Goal: Task Accomplishment & Management: Manage account settings

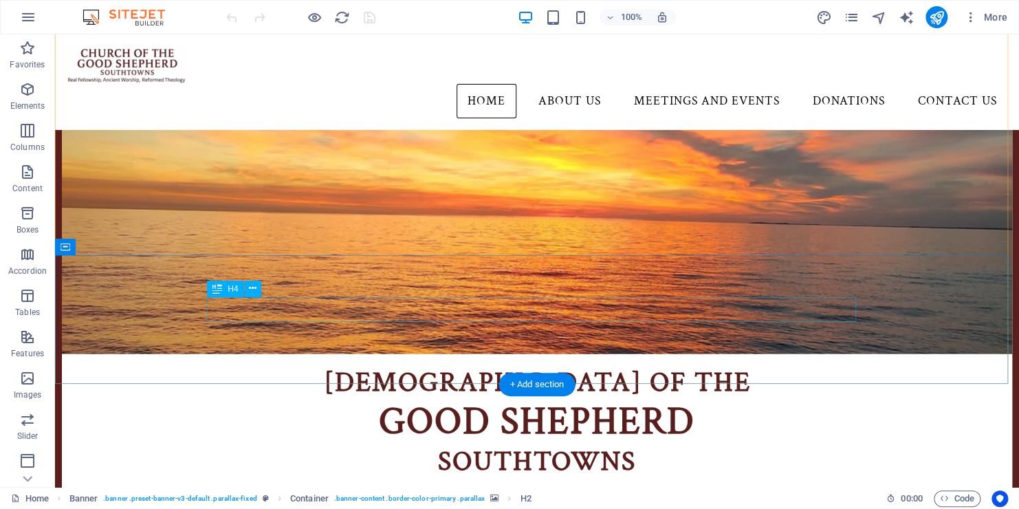
scroll to position [177, 0]
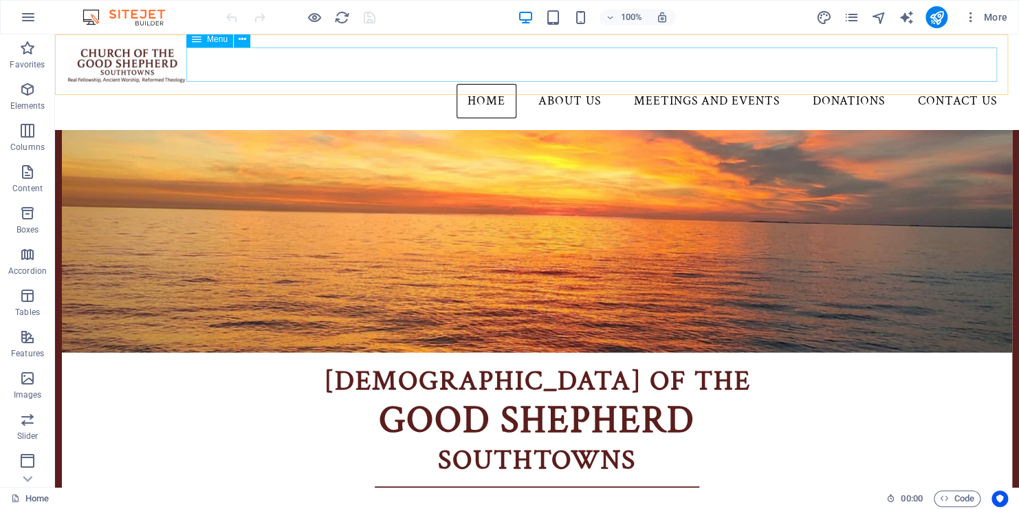
click at [678, 84] on nav "Home About Us Meetings and Events Donations Contact Us" at bounding box center [537, 101] width 942 height 34
click at [435, 84] on nav "Home About Us Meetings and Events Donations Contact Us" at bounding box center [537, 101] width 942 height 34
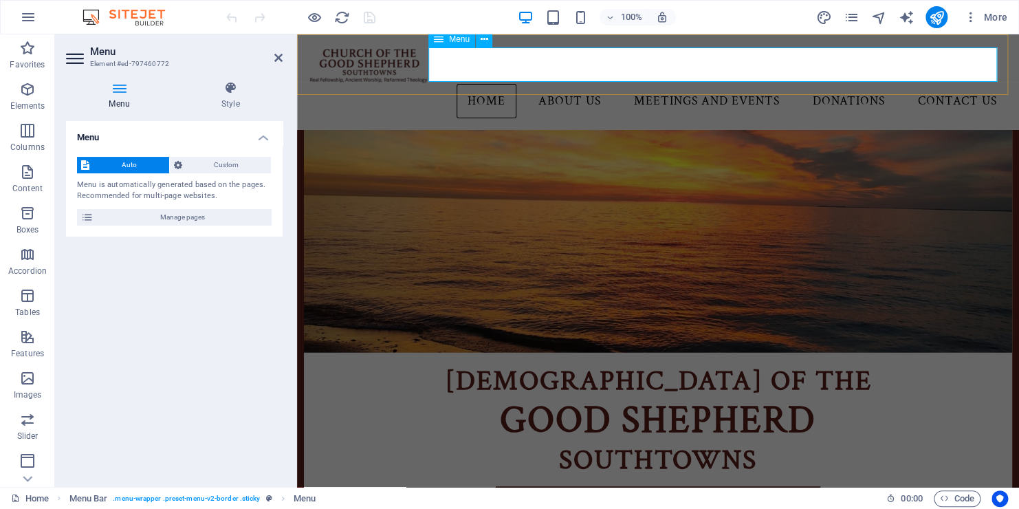
click at [719, 84] on nav "Home About Us Meetings and Events Donations Contact Us" at bounding box center [658, 101] width 700 height 34
click at [276, 50] on h2 "Menu" at bounding box center [186, 51] width 193 height 12
click at [279, 55] on icon at bounding box center [278, 57] width 8 height 11
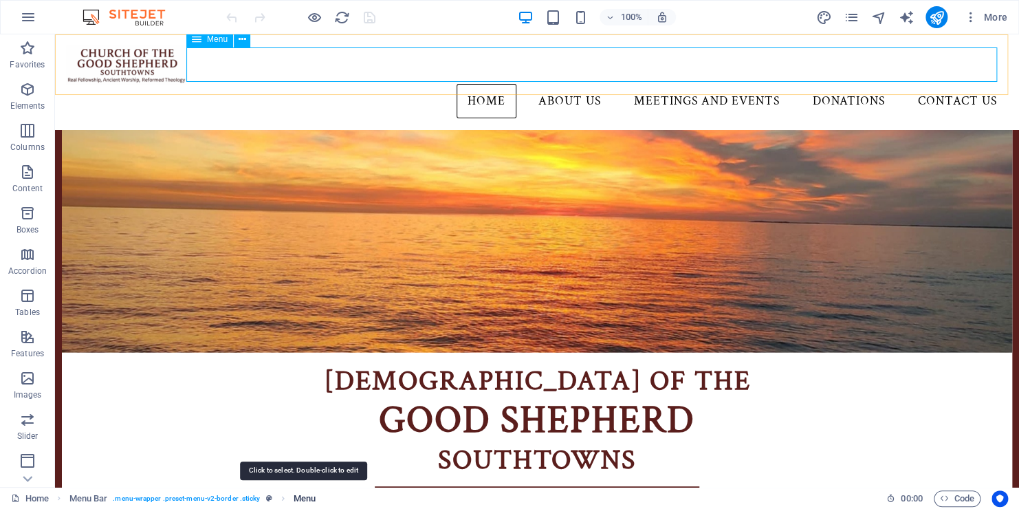
click at [294, 495] on span "Menu" at bounding box center [305, 498] width 22 height 17
click at [281, 495] on icon "breadcrumb" at bounding box center [283, 498] width 10 height 10
click at [292, 498] on ol "Menu Bar . menu-wrapper .preset-menu-v2-border .sticky Menu" at bounding box center [192, 498] width 246 height 17
click at [281, 499] on icon "breadcrumb" at bounding box center [283, 498] width 10 height 10
click at [309, 503] on span "Menu" at bounding box center [305, 498] width 22 height 17
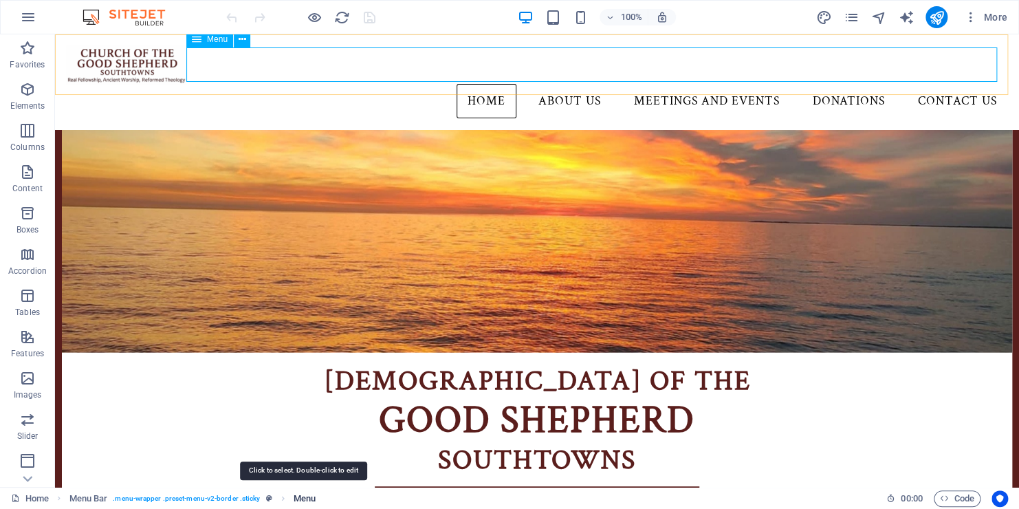
click at [309, 503] on span "Menu" at bounding box center [305, 498] width 22 height 17
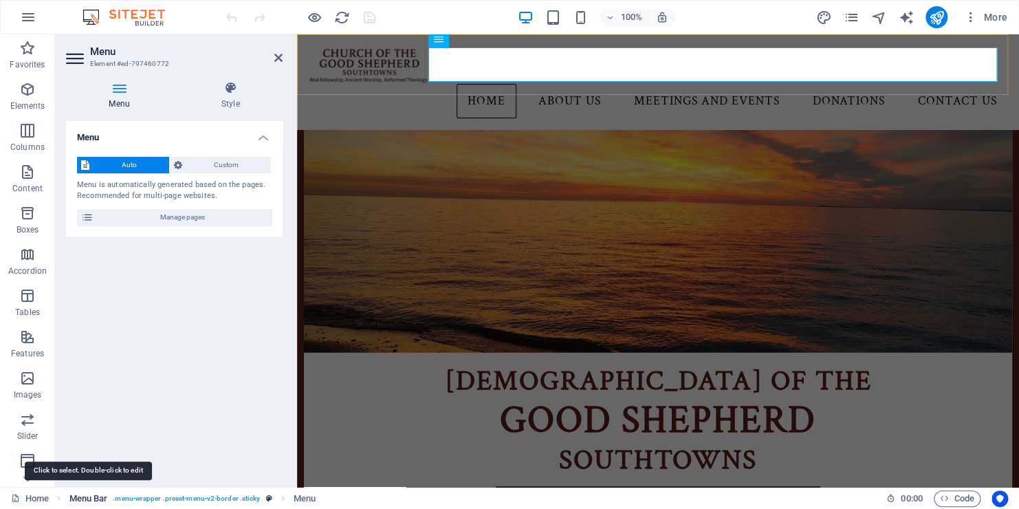
click at [84, 495] on span "Menu Bar" at bounding box center [88, 498] width 39 height 17
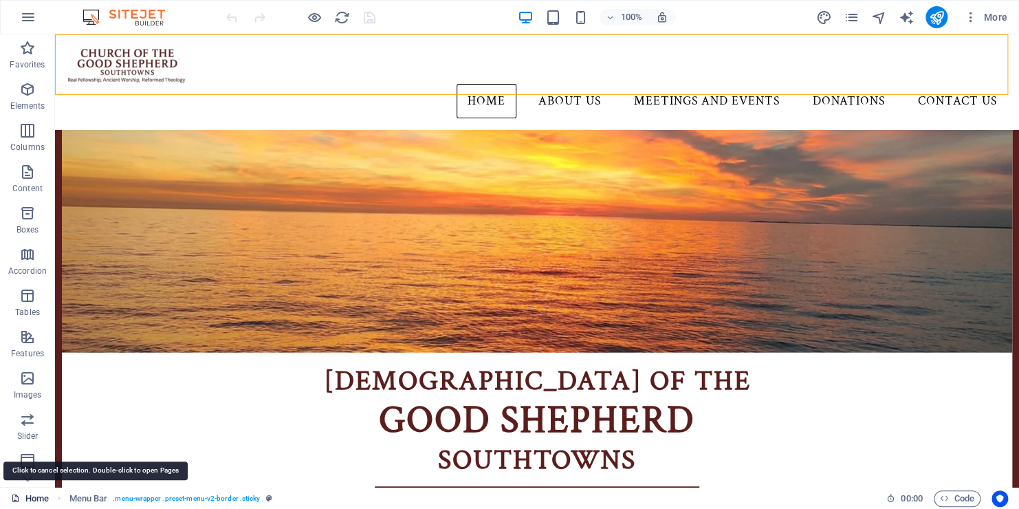
click at [44, 495] on link "Home" at bounding box center [30, 498] width 38 height 17
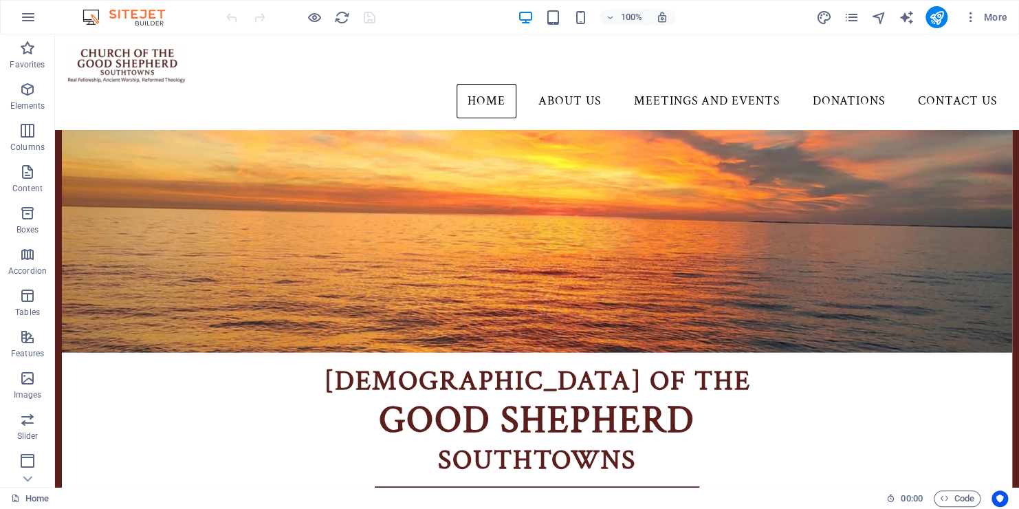
click at [9, 497] on div "Home 00 : 00 Code" at bounding box center [509, 498] width 1019 height 22
click at [19, 501] on icon at bounding box center [15, 498] width 9 height 9
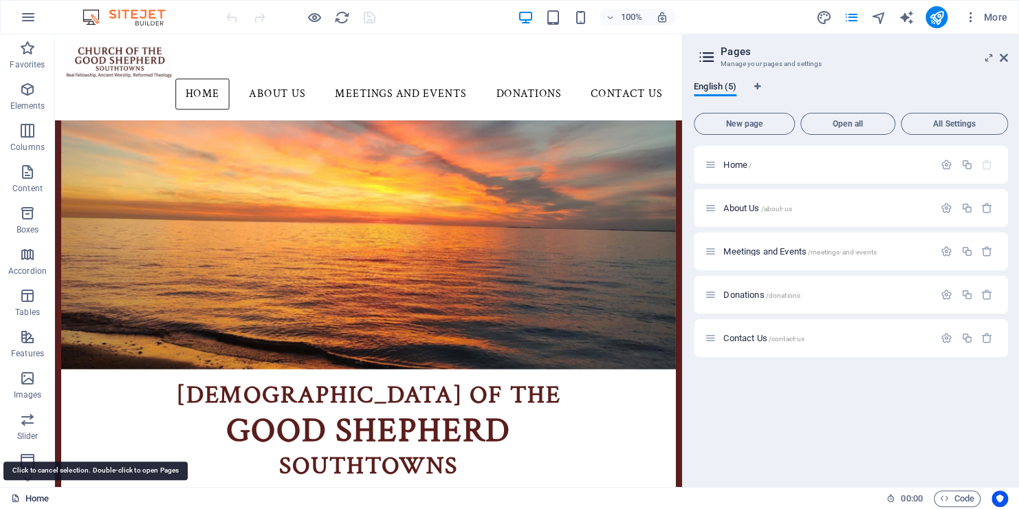
scroll to position [212, 0]
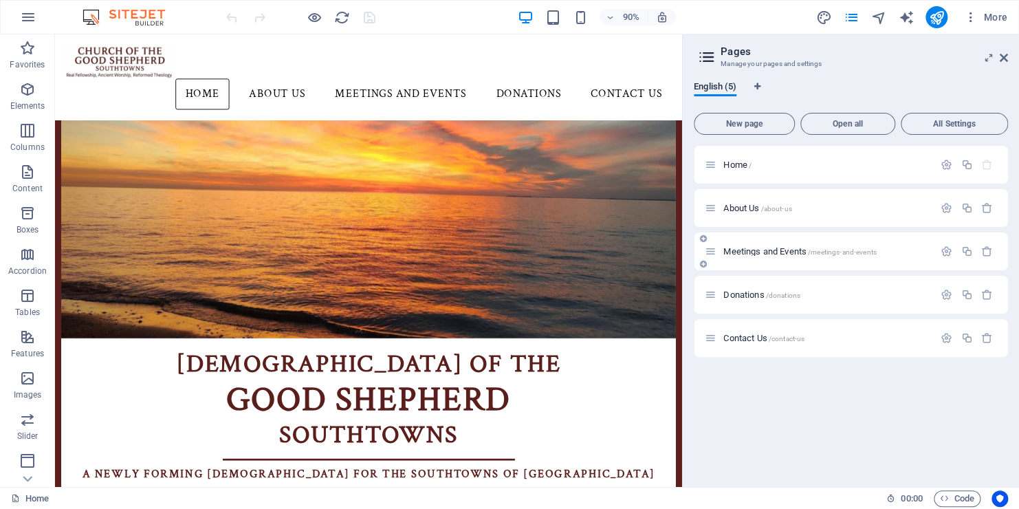
click at [749, 261] on div "Meetings and Events /meetings-and-events" at bounding box center [851, 252] width 314 height 38
click at [777, 250] on span "Meetings and Events /meetings-and-events" at bounding box center [800, 251] width 153 height 10
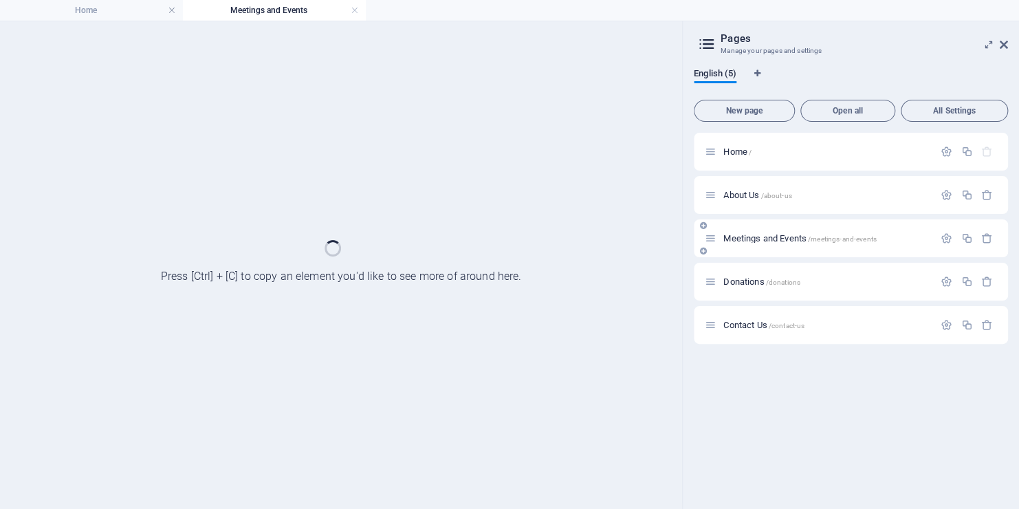
scroll to position [0, 0]
click at [777, 250] on div "Meetings and Events /meetings-and-events" at bounding box center [851, 238] width 314 height 38
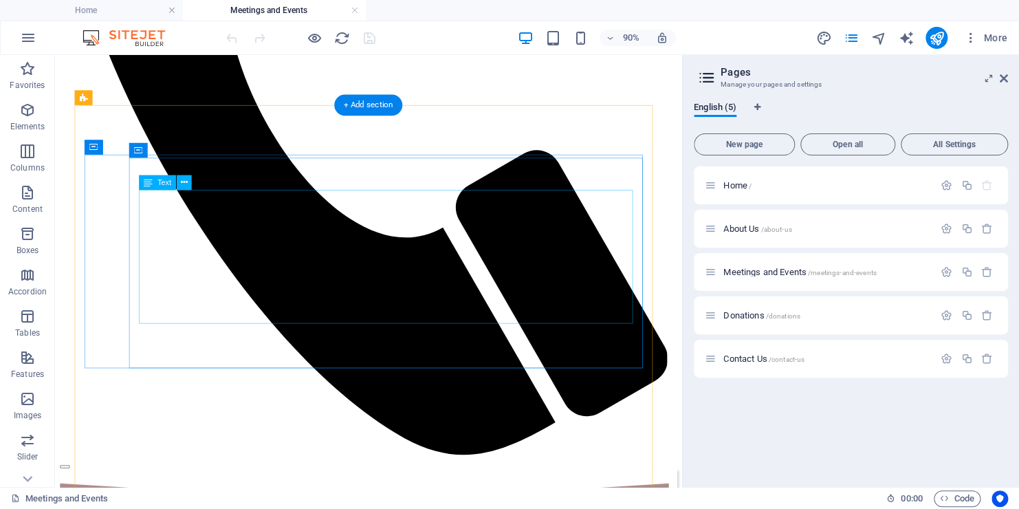
scroll to position [592, 0]
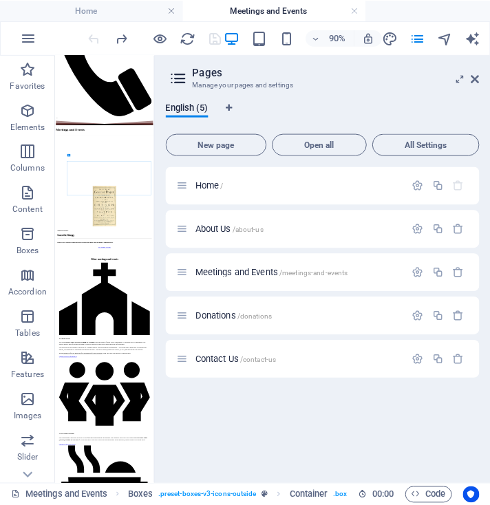
scroll to position [0, 0]
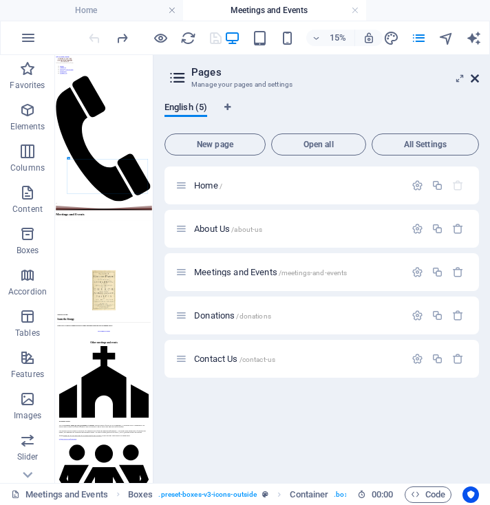
click at [477, 78] on icon at bounding box center [475, 78] width 8 height 11
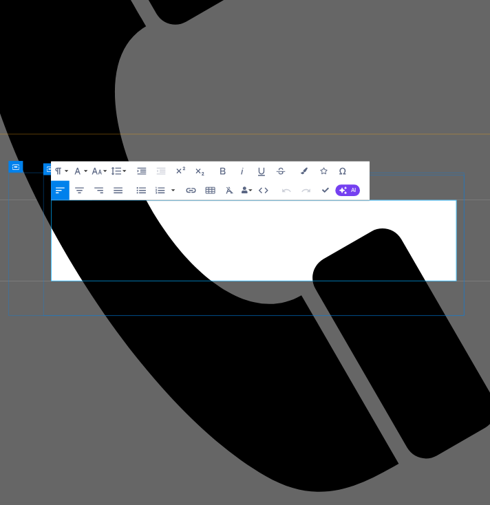
drag, startPoint x: 649, startPoint y: 440, endPoint x: 340, endPoint y: 426, distance: 309.9
drag, startPoint x: 333, startPoint y: 426, endPoint x: 539, endPoint y: 428, distance: 206.4
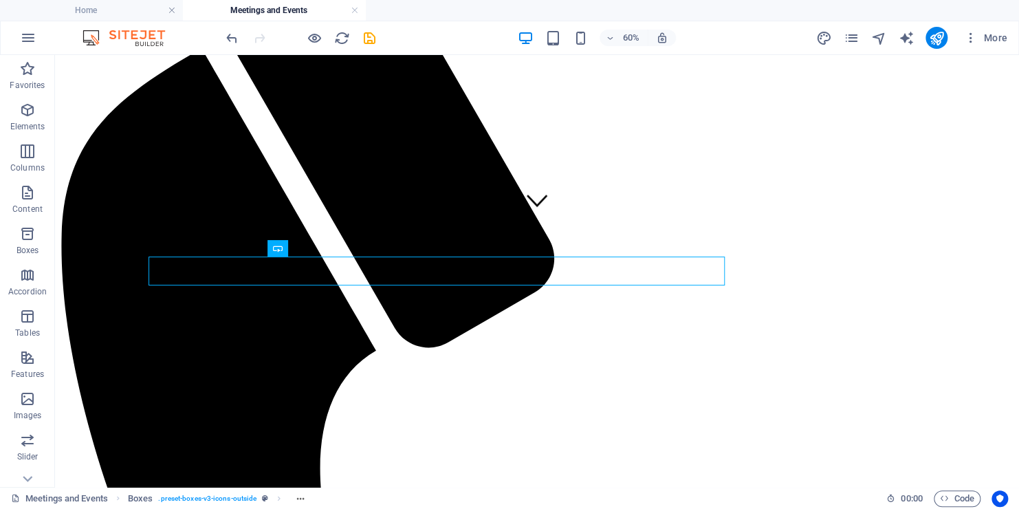
scroll to position [645, 0]
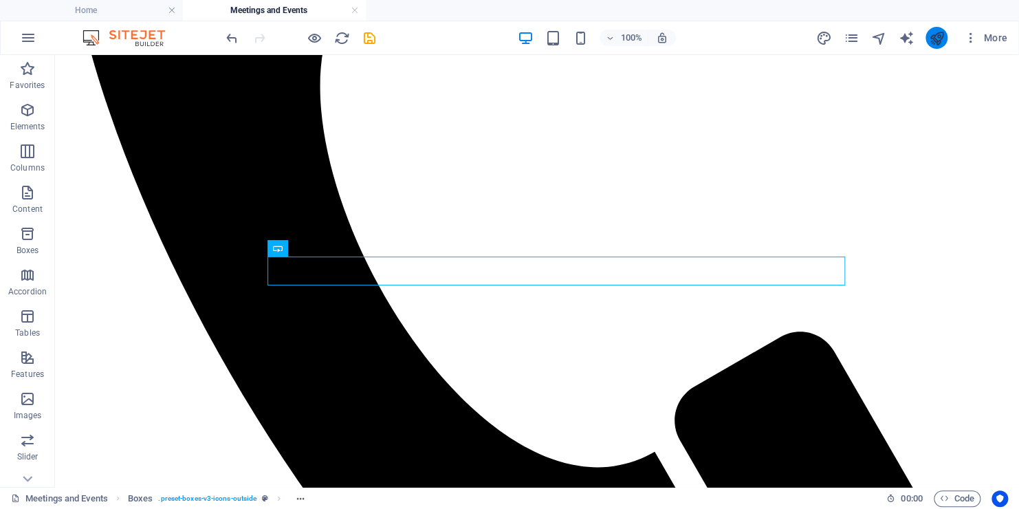
click at [945, 39] on button "publish" at bounding box center [937, 38] width 22 height 22
